Goal: Find contact information: Find contact information

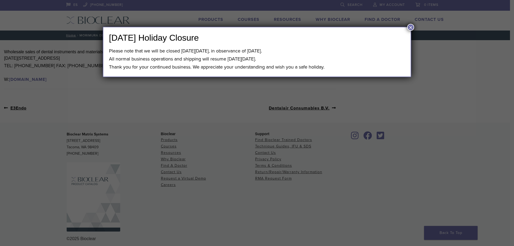
click at [156, 94] on div "Labor Day Holiday Closure Please note that we will be closed on Monday, Septemb…" at bounding box center [257, 123] width 514 height 246
click at [412, 27] on button "×" at bounding box center [410, 27] width 7 height 7
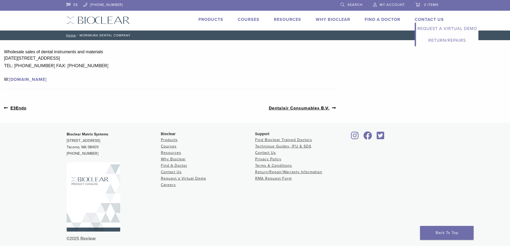
click at [429, 17] on link "Contact Us" at bounding box center [429, 19] width 29 height 5
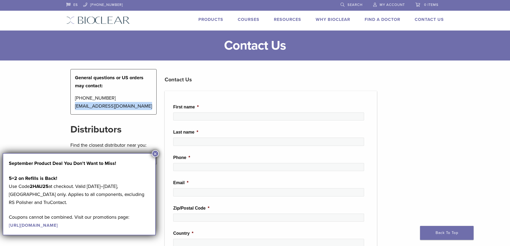
drag, startPoint x: 143, startPoint y: 105, endPoint x: 75, endPoint y: 110, distance: 68.2
click at [75, 110] on div "General questions or US orders may contact: [PHONE_NUMBER] [EMAIL_ADDRESS][DOMA…" at bounding box center [113, 91] width 86 height 45
copy p "[EMAIL_ADDRESS][DOMAIN_NAME]"
